Goal: Task Accomplishment & Management: Use online tool/utility

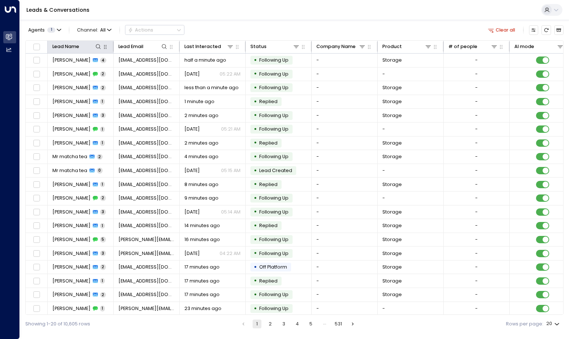
click at [102, 50] on icon "button" at bounding box center [105, 47] width 6 height 6
click at [97, 49] on icon at bounding box center [98, 47] width 6 height 6
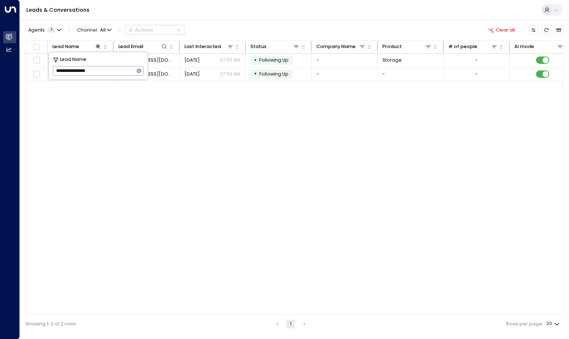
type input "**********"
click at [136, 132] on div "Lead Name Lead Email Last Interacted Status Company Name Product # of people AI…" at bounding box center [294, 177] width 539 height 275
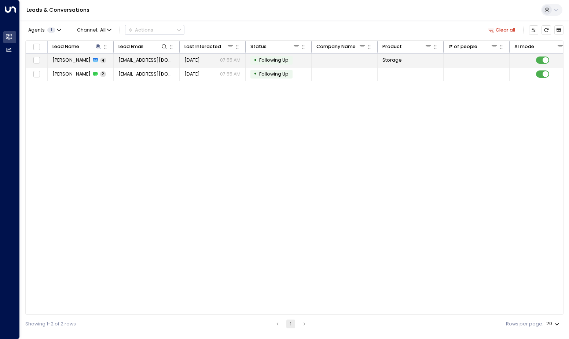
click at [75, 56] on td "[PERSON_NAME] 4" at bounding box center [81, 61] width 66 height 14
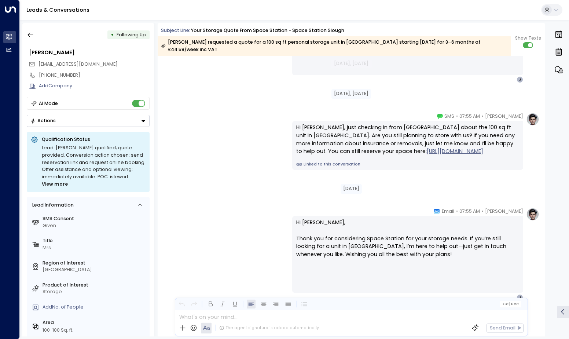
scroll to position [1259, 0]
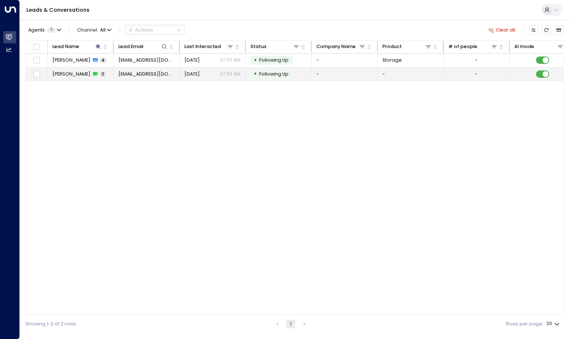
click at [103, 73] on span "2" at bounding box center [103, 74] width 6 height 6
